Goal: Find contact information: Find contact information

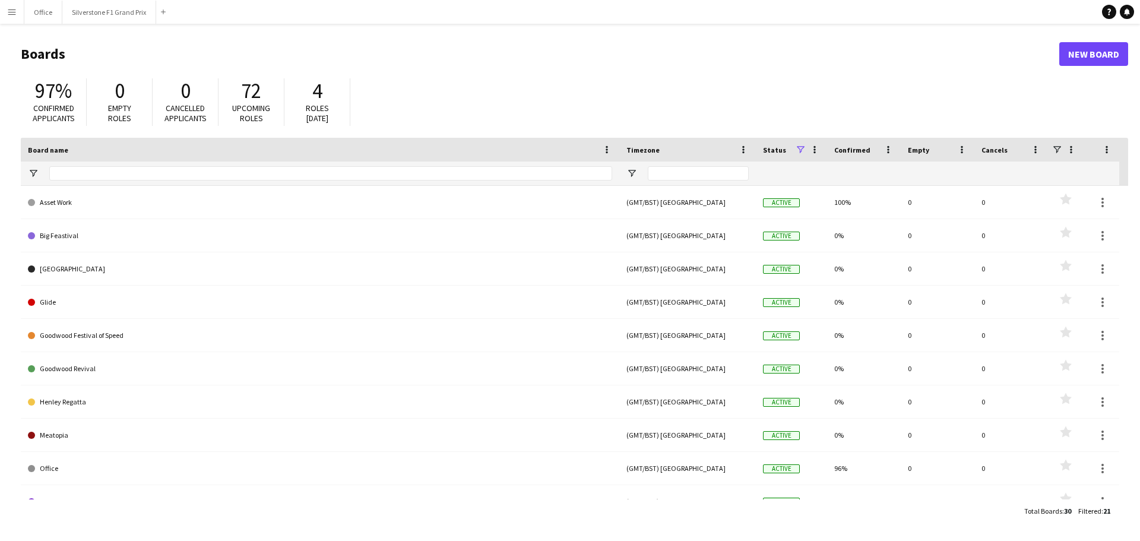
click at [18, 20] on button "Menu" at bounding box center [12, 12] width 24 height 24
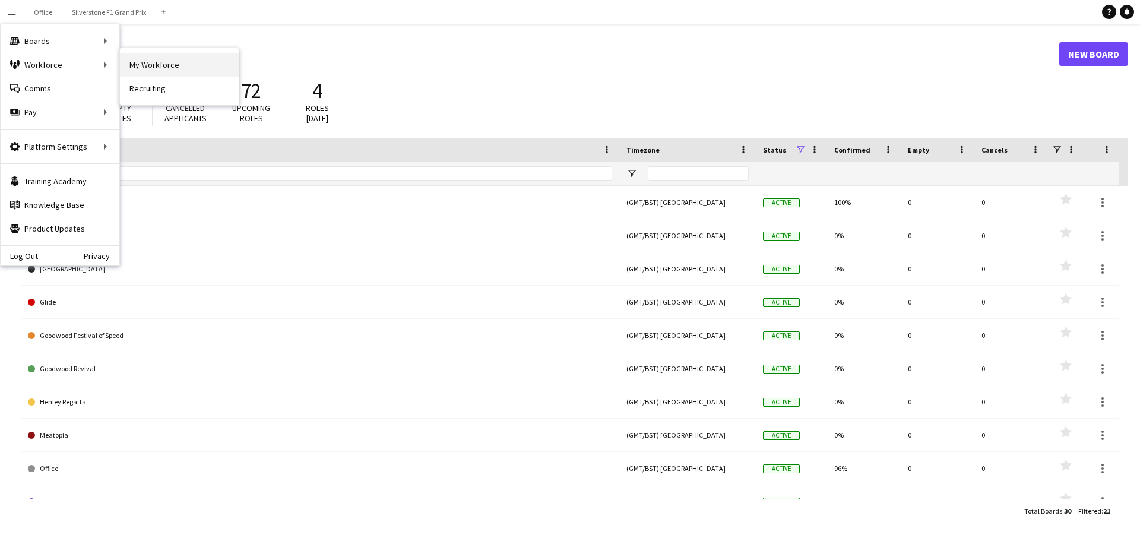
click at [149, 68] on link "My Workforce" at bounding box center [179, 65] width 119 height 24
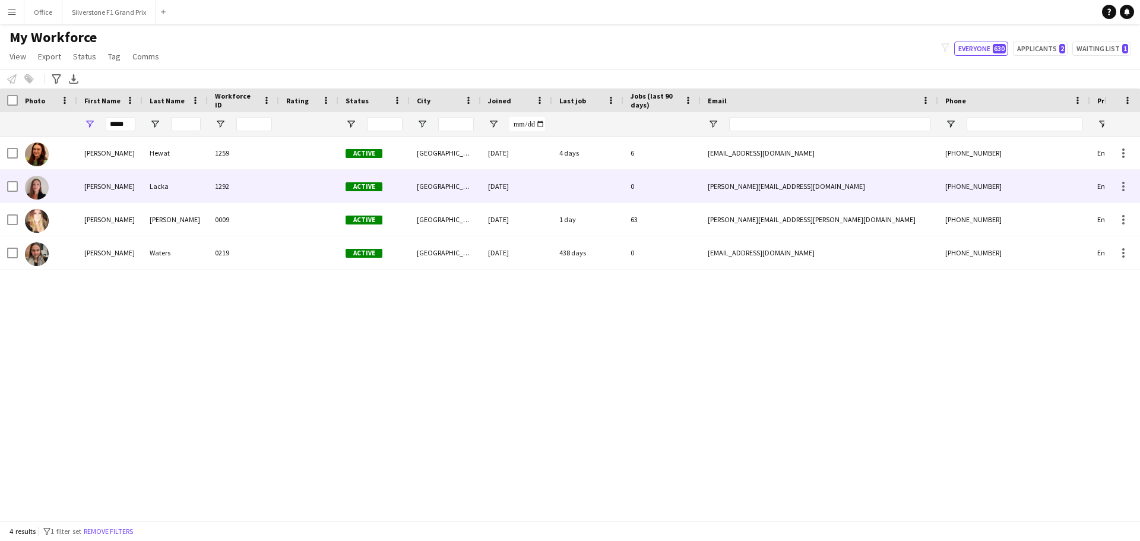
click at [177, 191] on div "Lacka" at bounding box center [174, 186] width 65 height 33
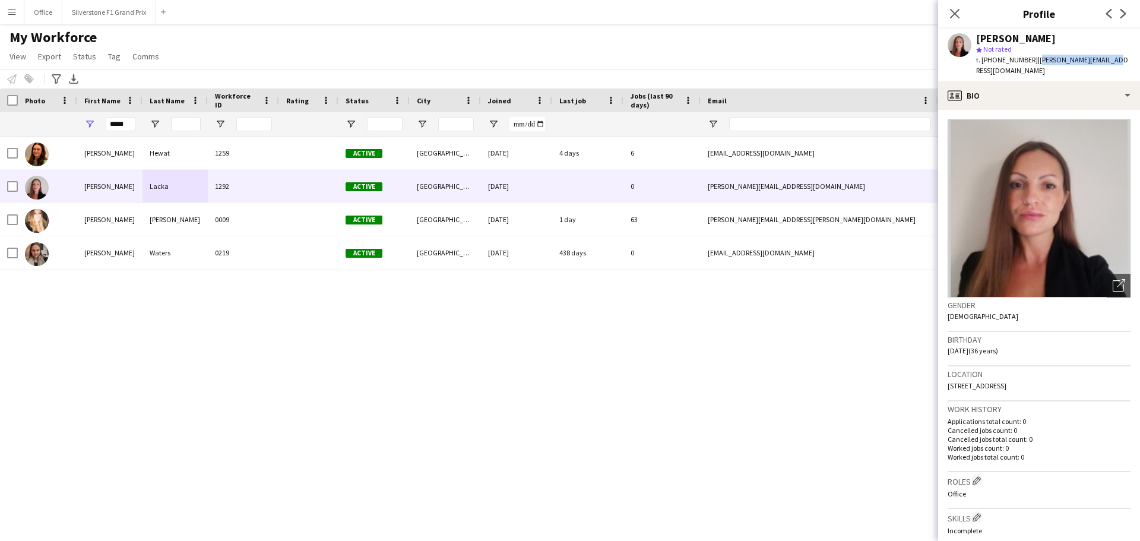
drag, startPoint x: 1032, startPoint y: 59, endPoint x: 1097, endPoint y: 59, distance: 65.3
click at [1097, 59] on span "| [PERSON_NAME][EMAIL_ADDRESS][DOMAIN_NAME]" at bounding box center [1052, 65] width 152 height 20
copy span "[PERSON_NAME][EMAIL_ADDRESS][DOMAIN_NAME]"
